Goal: Check status

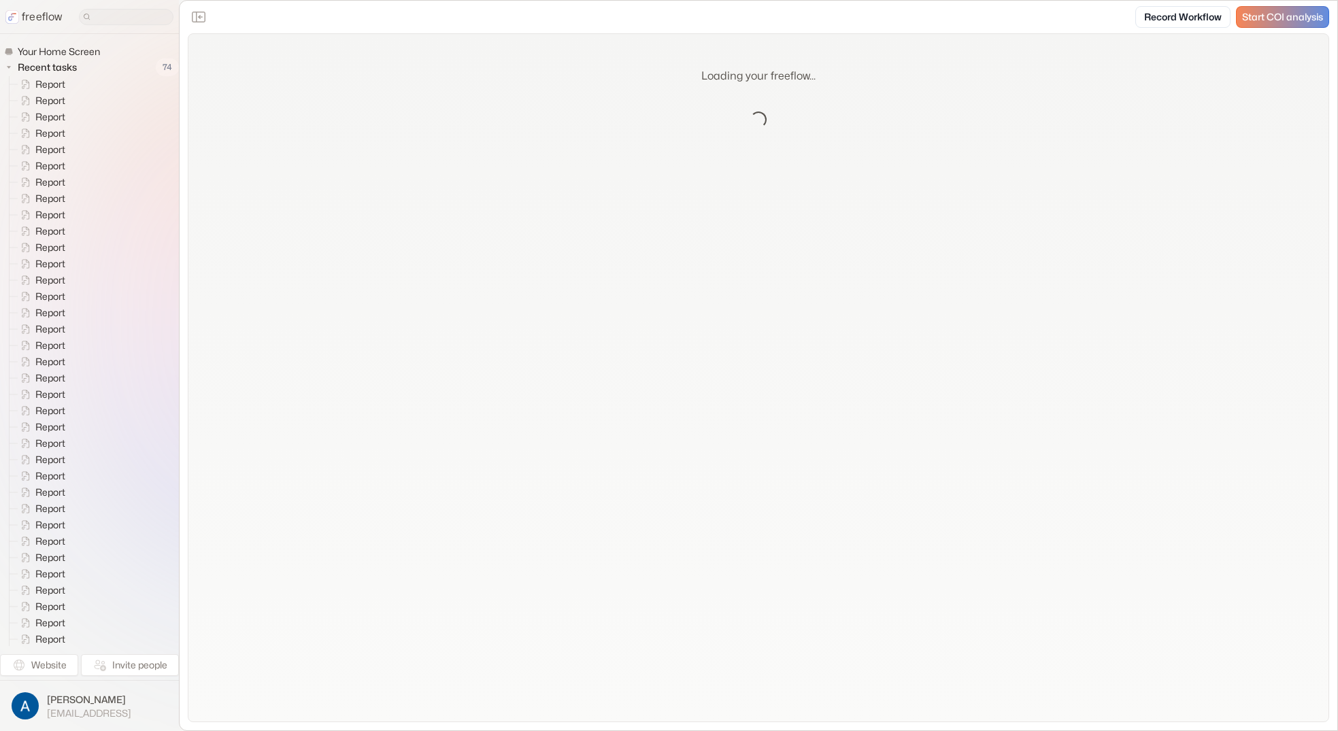
click at [479, 20] on div "Record Workflow Start COI analysis" at bounding box center [758, 17] width 1157 height 33
